Goal: Check status: Check status

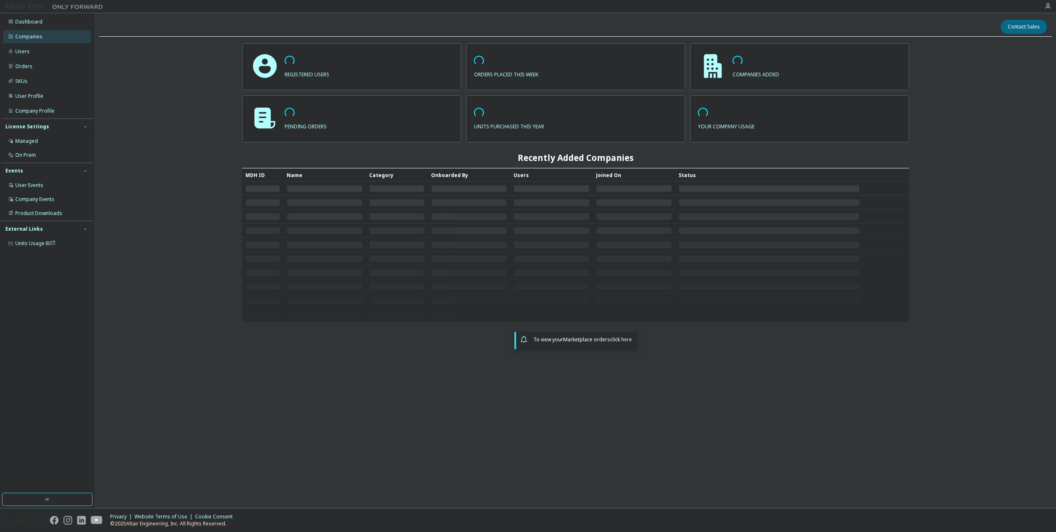
click at [5, 30] on div "Companies" at bounding box center [47, 36] width 88 height 13
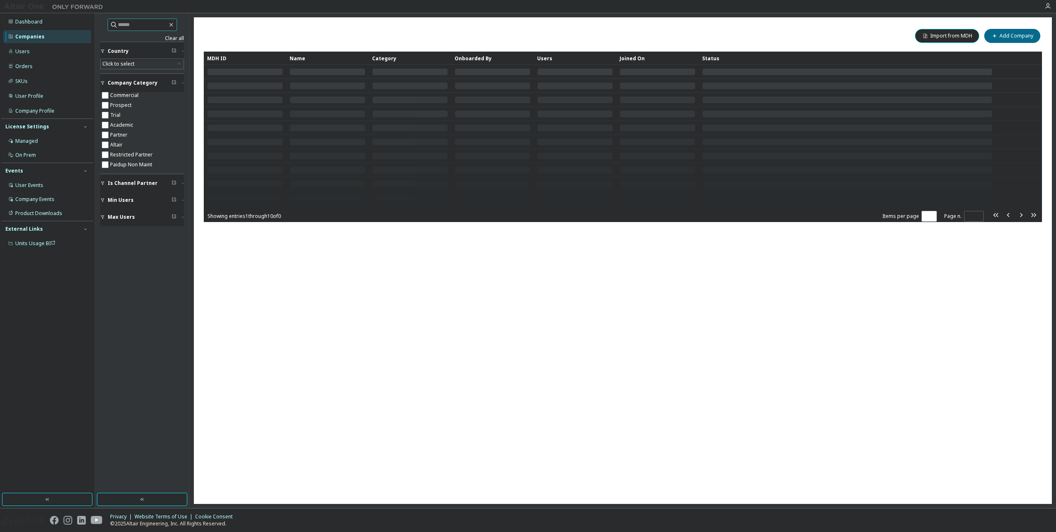
click at [134, 19] on span at bounding box center [142, 25] width 69 height 12
click at [134, 23] on input "text" at bounding box center [143, 25] width 50 height 8
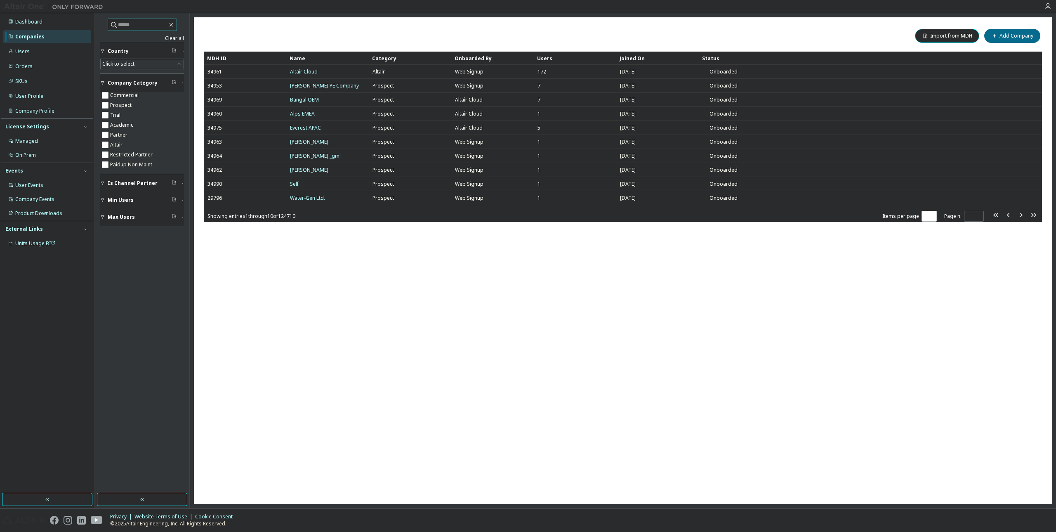
click at [130, 26] on input "text" at bounding box center [143, 25] width 50 height 8
paste input "**********"
type input "**********"
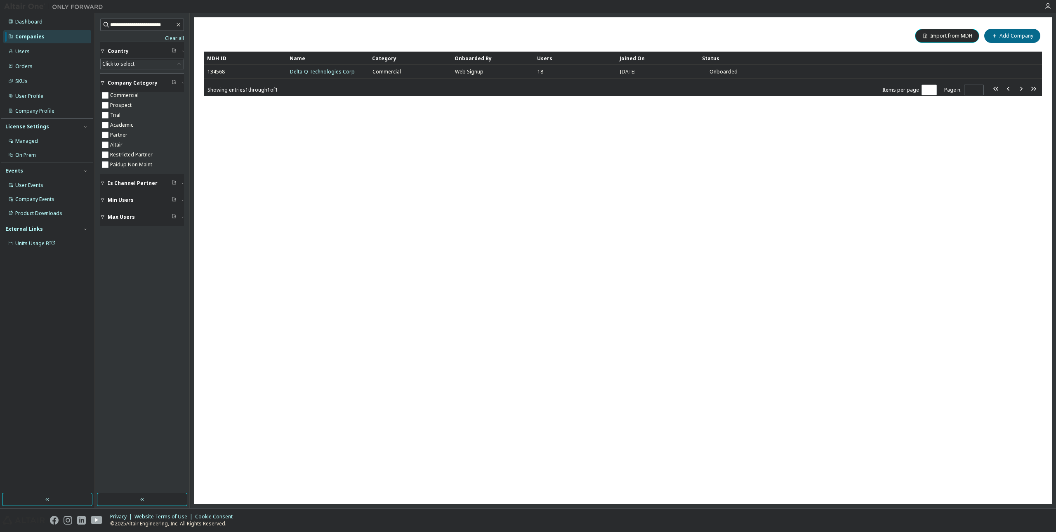
drag, startPoint x: 255, startPoint y: 230, endPoint x: 278, endPoint y: 244, distance: 26.5
click at [260, 233] on div "Companies (1) Import from MDH Add Company Clear Load Save Save As Field Operato…" at bounding box center [623, 260] width 858 height 486
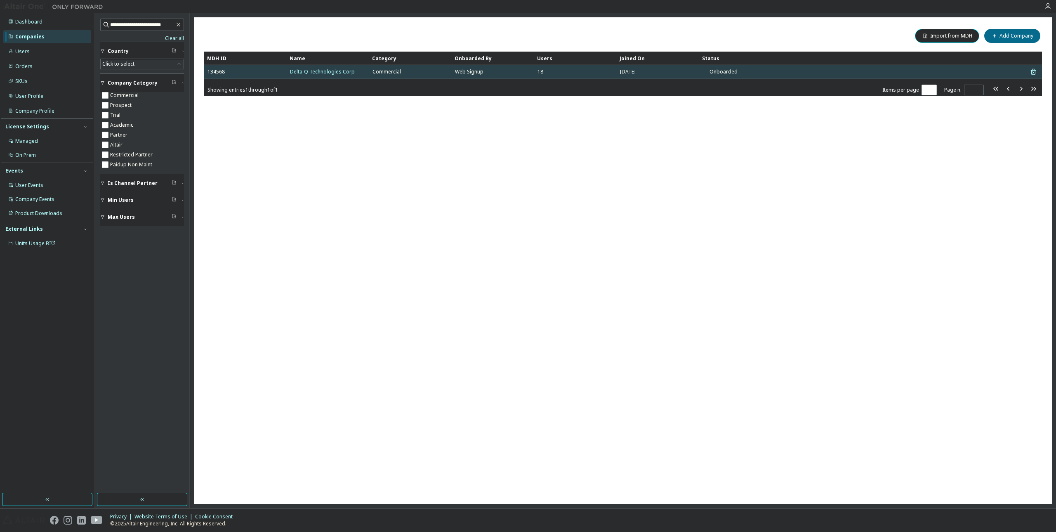
click at [327, 73] on link "Delta-Q Technologies Corp" at bounding box center [322, 71] width 65 height 7
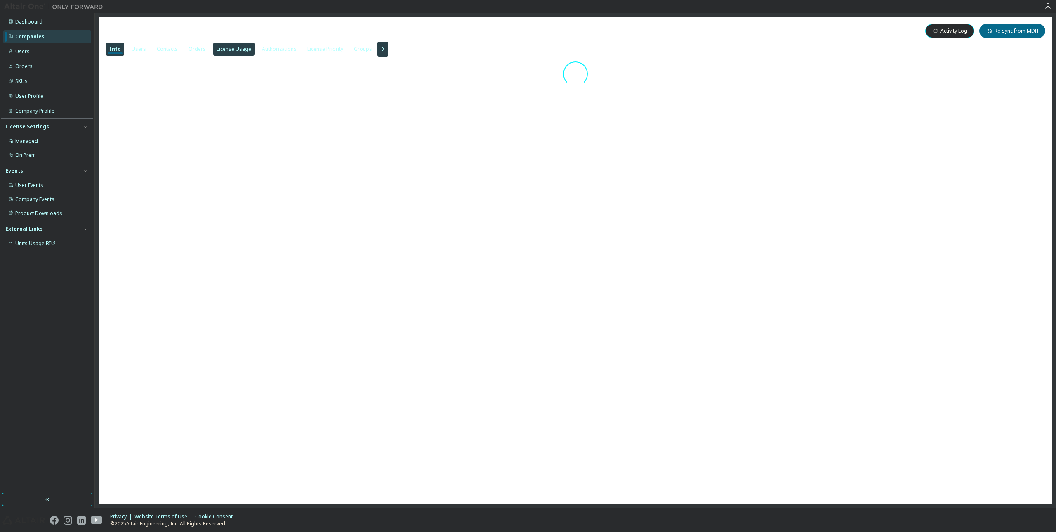
click at [232, 50] on div "License Usage" at bounding box center [234, 49] width 35 height 7
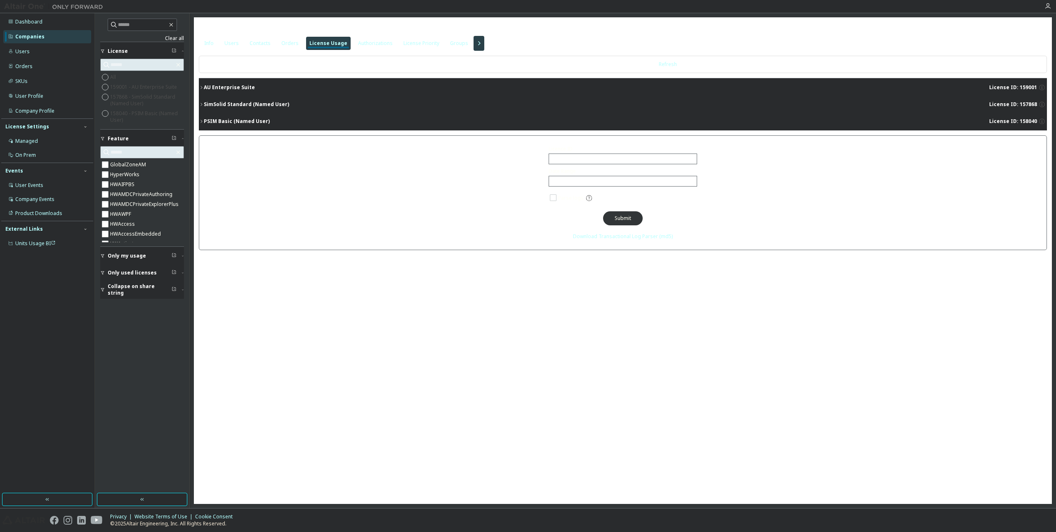
click at [216, 88] on div "AU Enterprise Suite" at bounding box center [229, 87] width 51 height 7
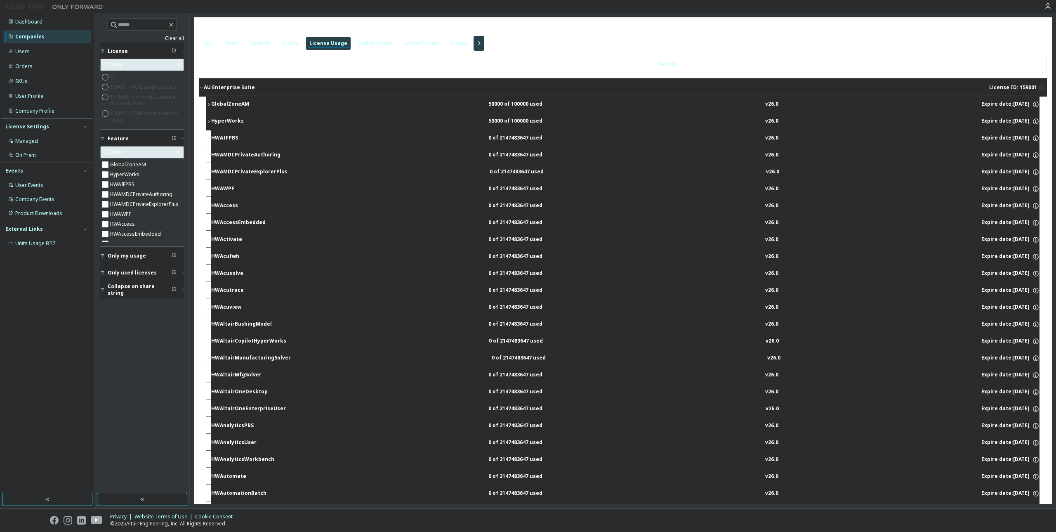
drag, startPoint x: 970, startPoint y: 104, endPoint x: 1022, endPoint y: 104, distance: 52.0
click at [1023, 103] on div "Expire date: 2025-10-22" at bounding box center [1010, 104] width 58 height 7
click at [1022, 104] on div "Expire date: 2025-10-22" at bounding box center [1010, 104] width 58 height 7
click at [1009, 104] on div "Expire date: 2025-10-22" at bounding box center [1010, 104] width 58 height 7
